Goal: Task Accomplishment & Management: Complete application form

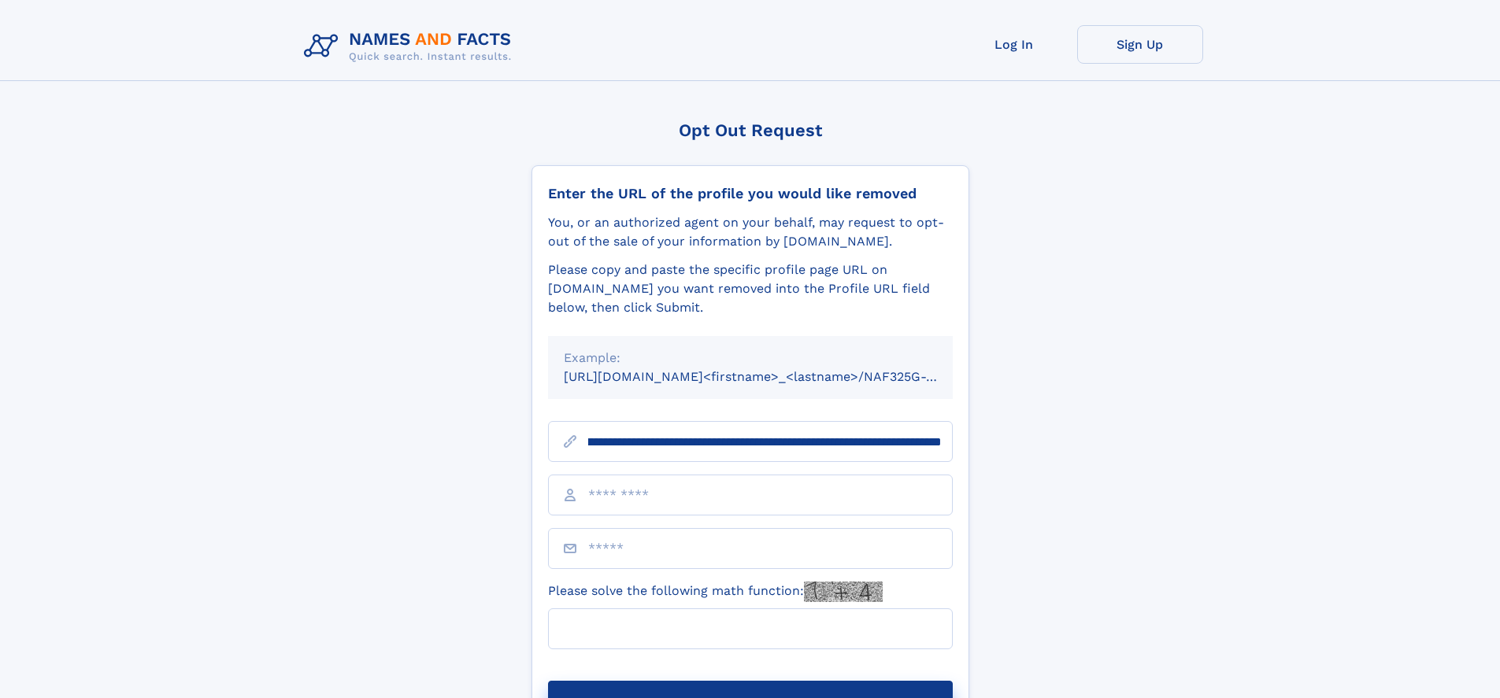
scroll to position [0, 194]
type input "**********"
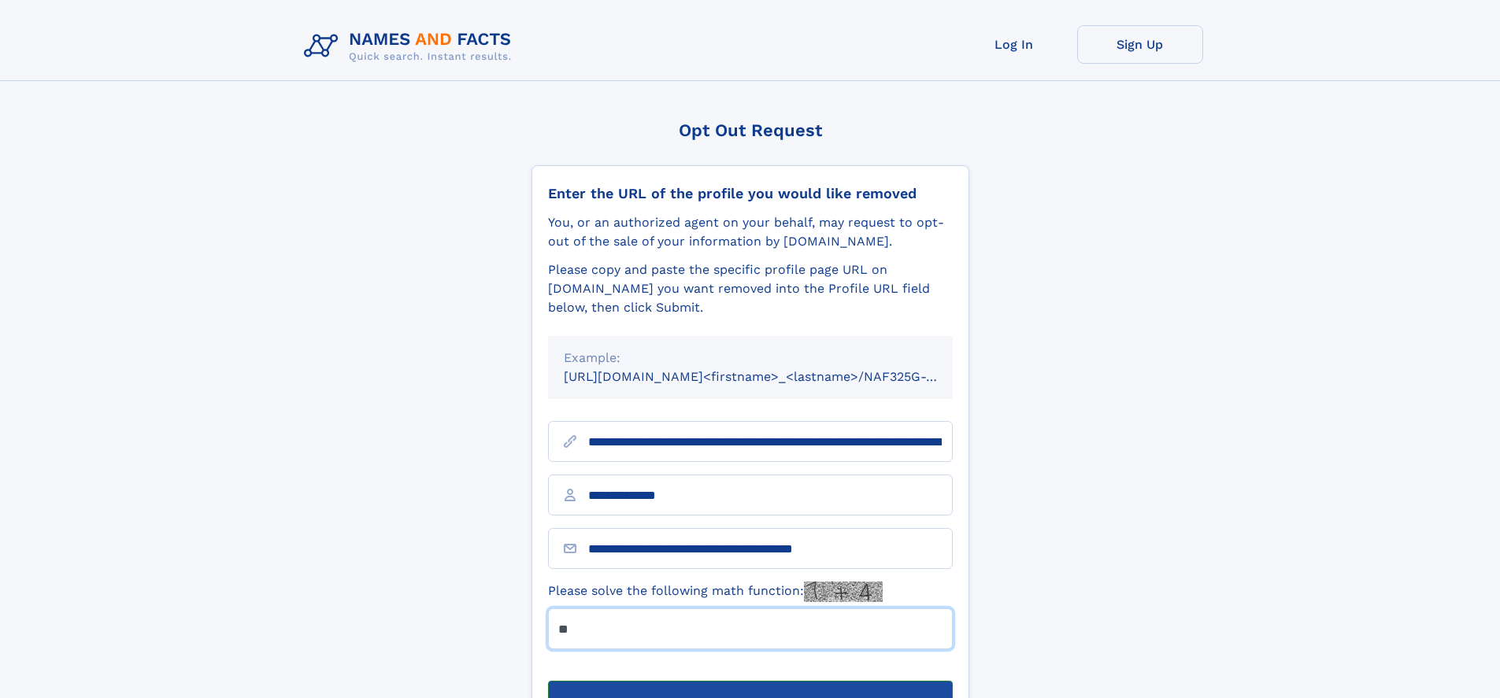
type input "**"
click at [749, 681] on button "Submit Opt Out Request" at bounding box center [750, 706] width 405 height 50
